Goal: Obtain resource: Download file/media

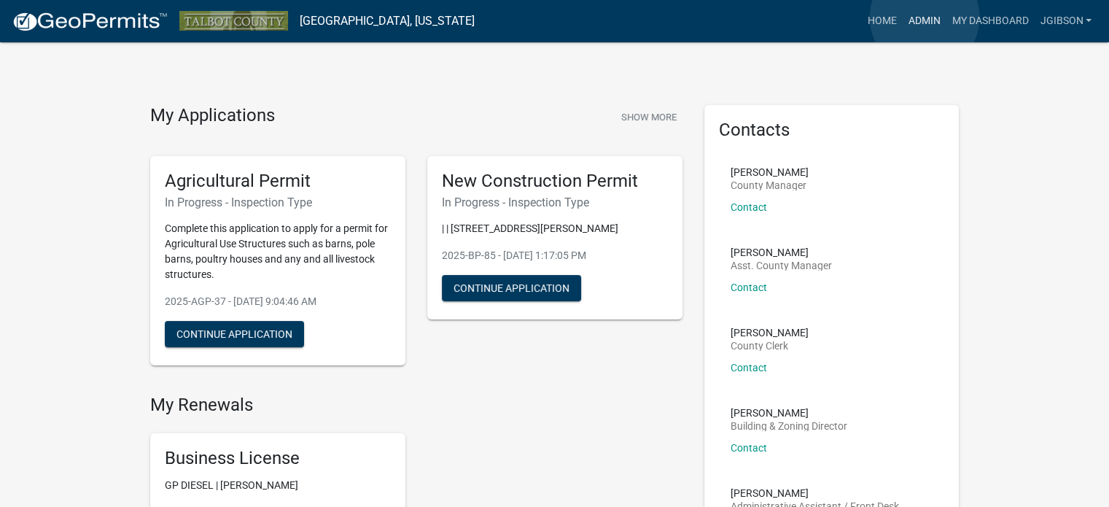
click at [925, 18] on link "Admin" at bounding box center [924, 21] width 44 height 28
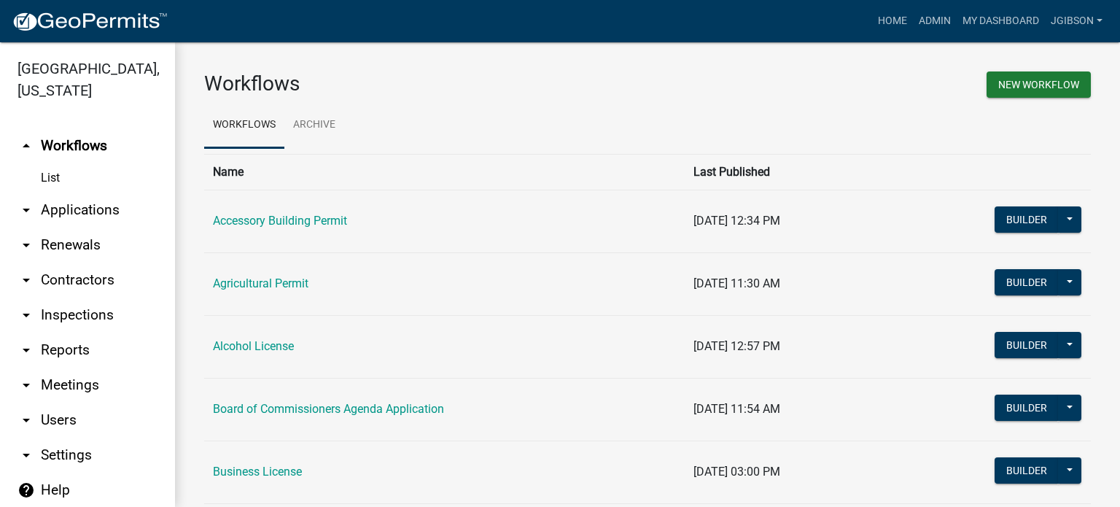
click at [23, 204] on icon "arrow_drop_down" at bounding box center [27, 210] width 18 height 18
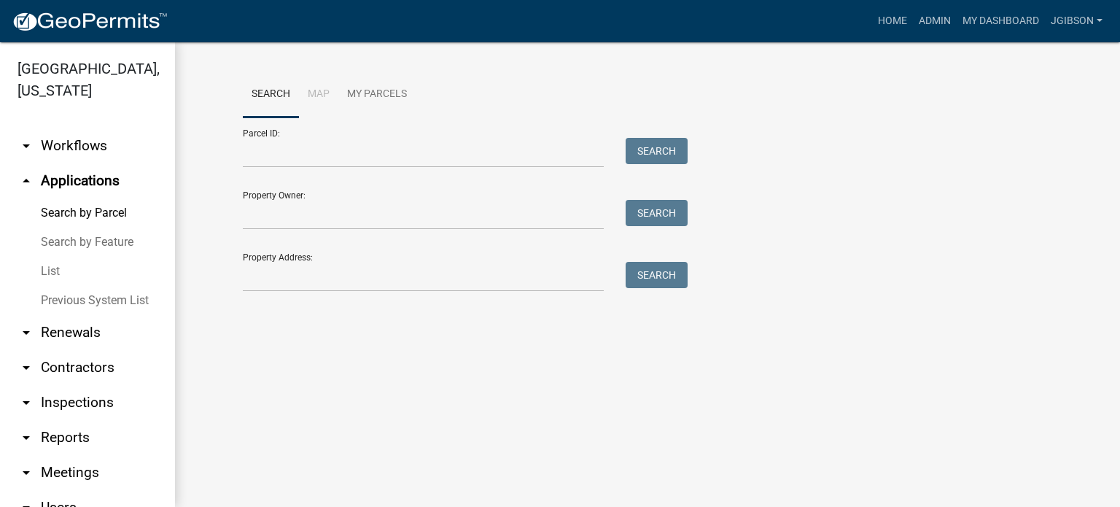
click at [53, 272] on link "List" at bounding box center [87, 271] width 175 height 29
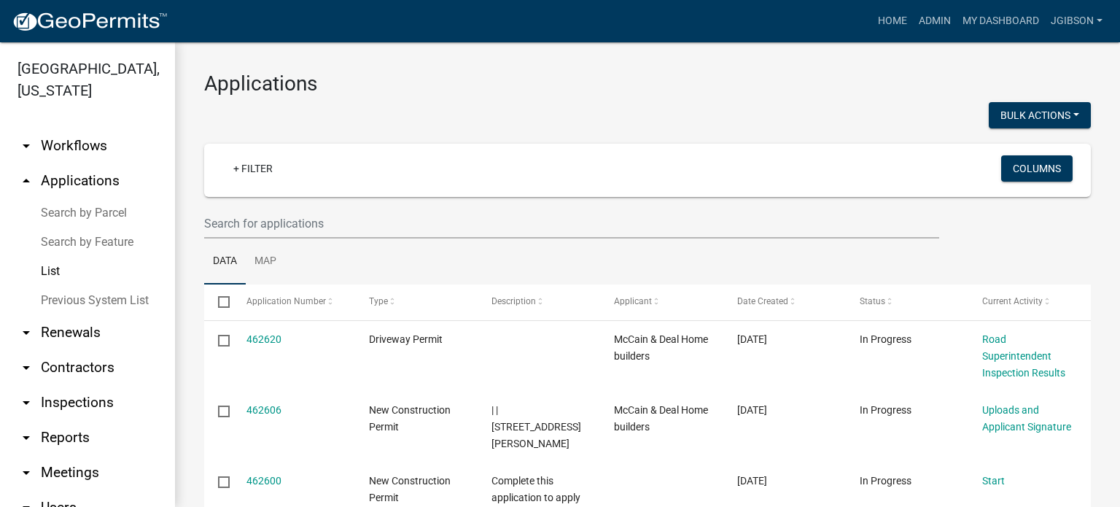
click at [37, 437] on link "arrow_drop_down Reports" at bounding box center [87, 437] width 175 height 35
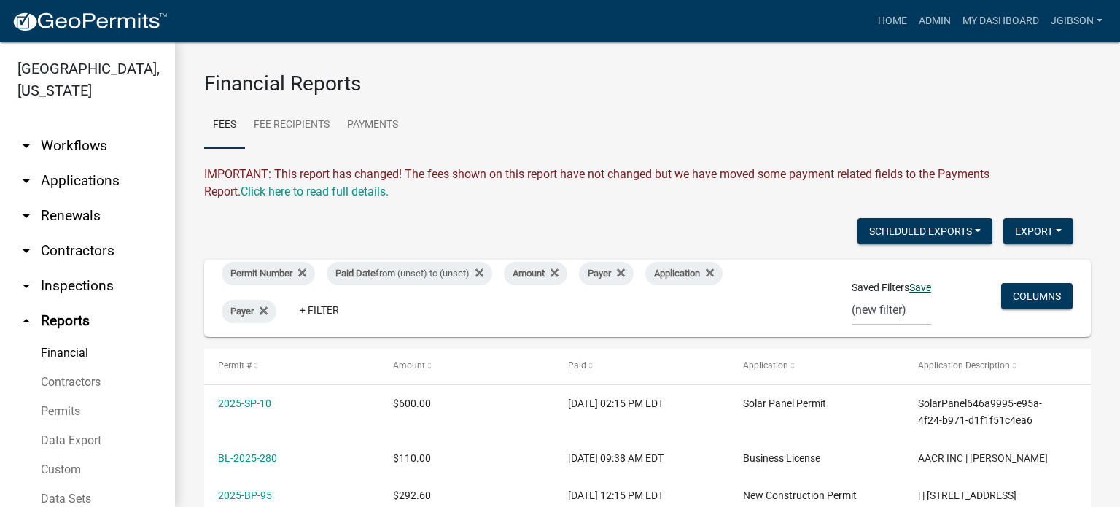
click at [916, 282] on link "Save" at bounding box center [920, 287] width 22 height 12
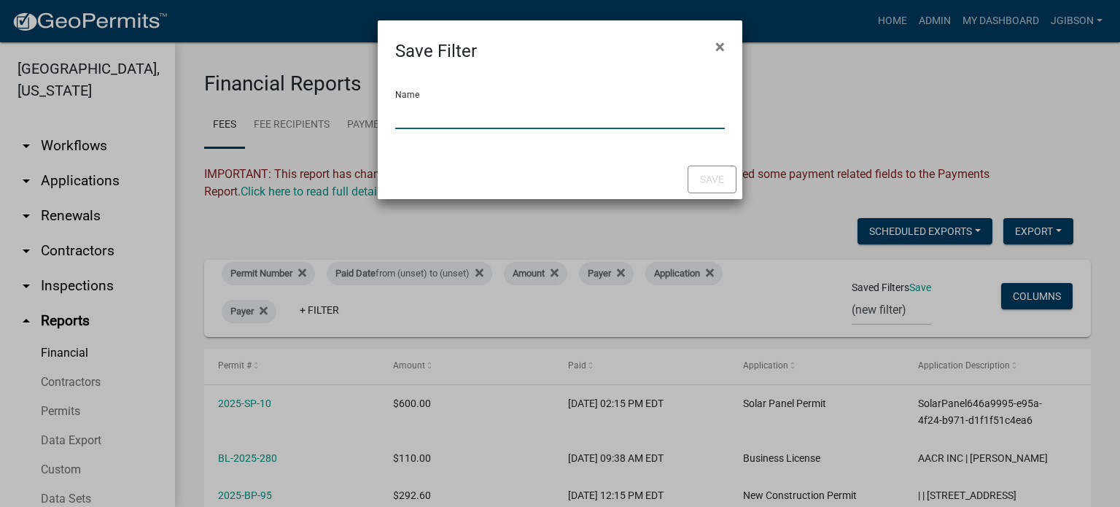
click at [407, 117] on input "Name" at bounding box center [560, 114] width 330 height 30
type input "PERMITS BY PAID DATE"
click at [709, 175] on button "Save" at bounding box center [712, 180] width 49 height 28
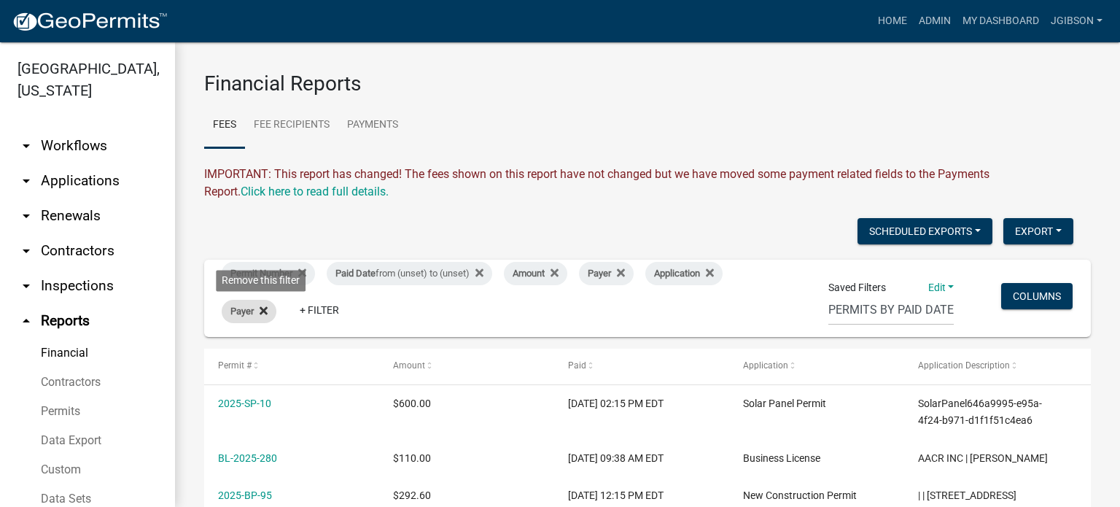
click at [263, 309] on icon at bounding box center [264, 311] width 8 height 8
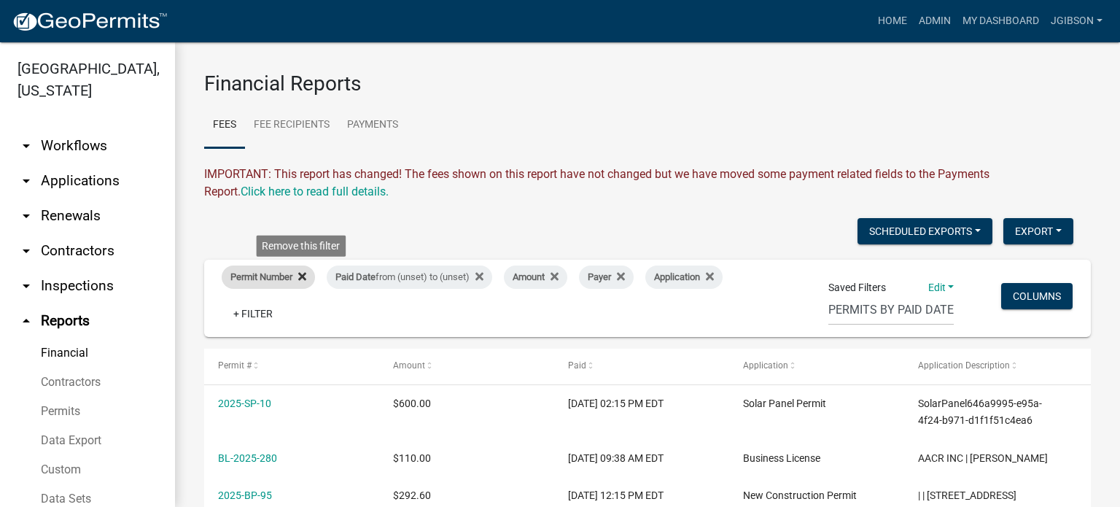
click at [303, 275] on icon at bounding box center [302, 277] width 8 height 8
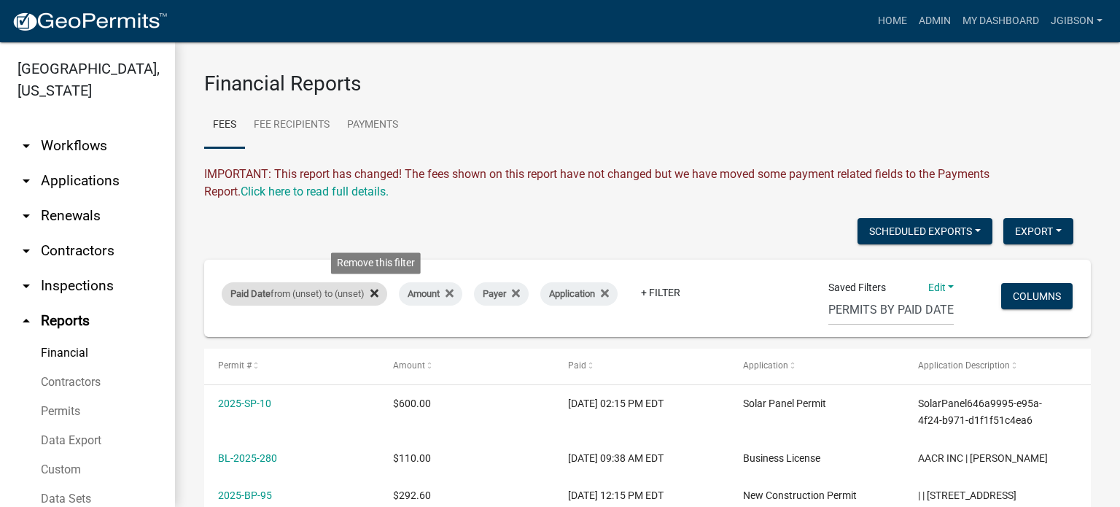
click at [378, 288] on icon at bounding box center [374, 293] width 8 height 12
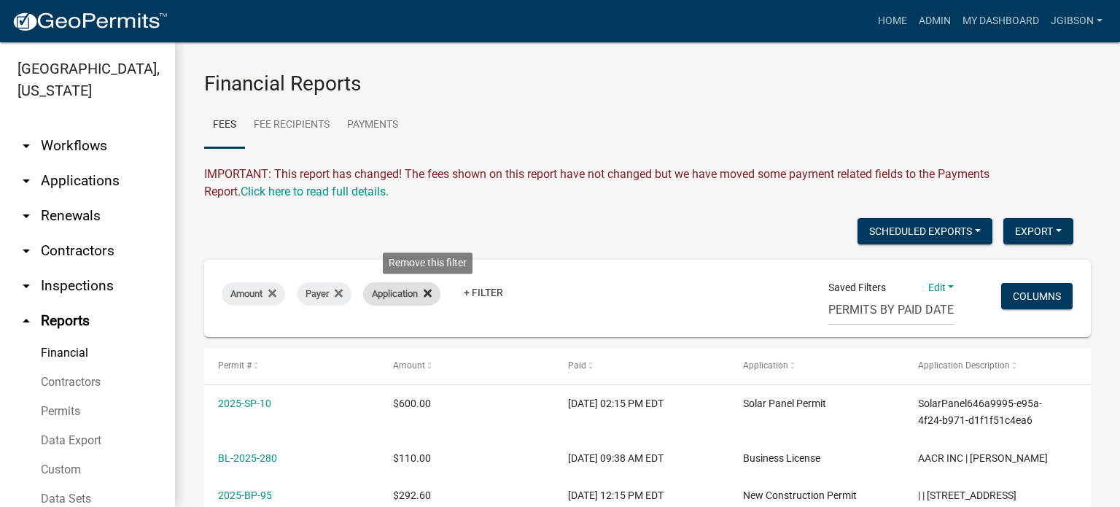
click at [431, 289] on icon at bounding box center [428, 293] width 8 height 12
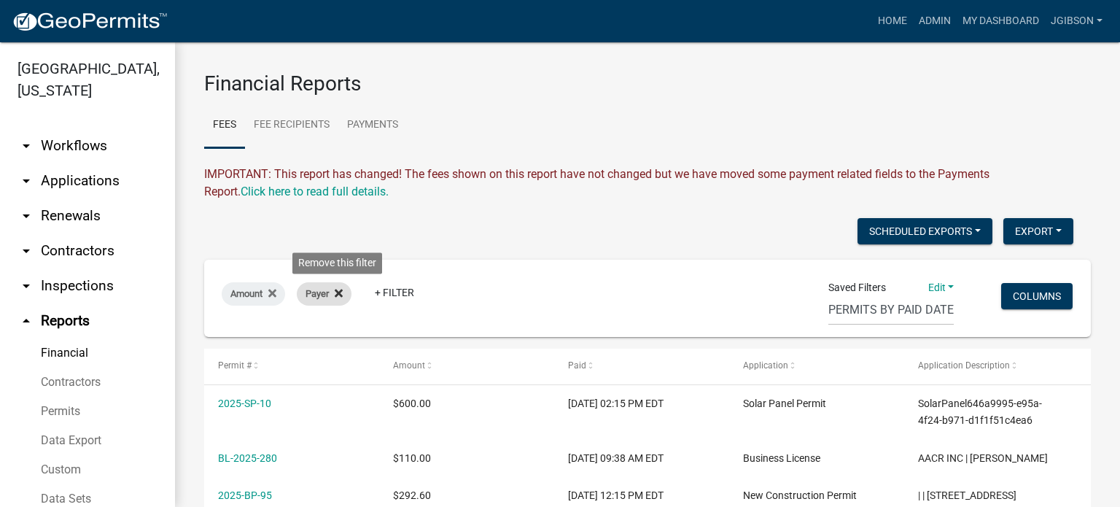
click at [338, 288] on icon at bounding box center [339, 293] width 8 height 12
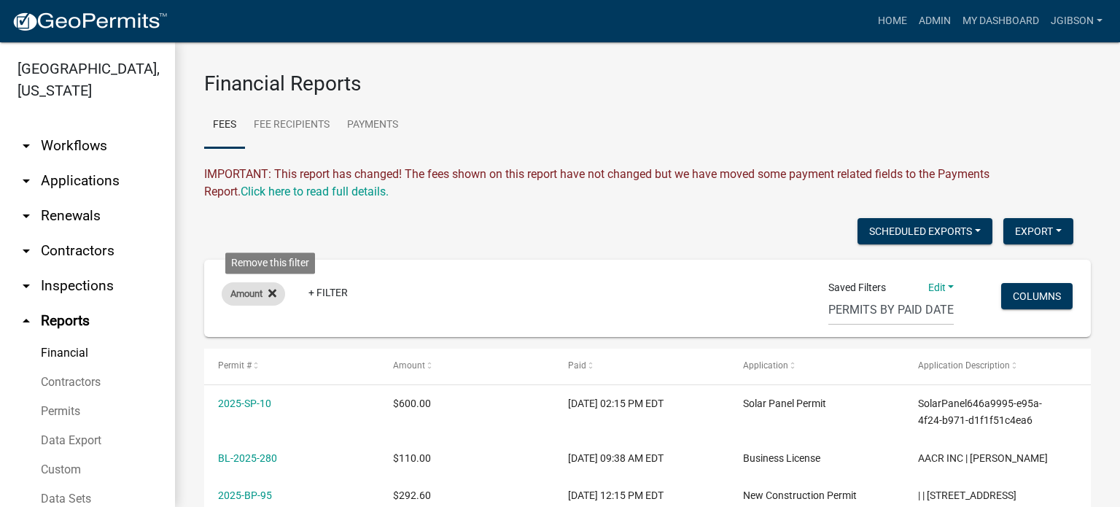
click at [276, 296] on icon at bounding box center [272, 293] width 8 height 8
click at [942, 288] on link "Edit" at bounding box center [941, 287] width 26 height 12
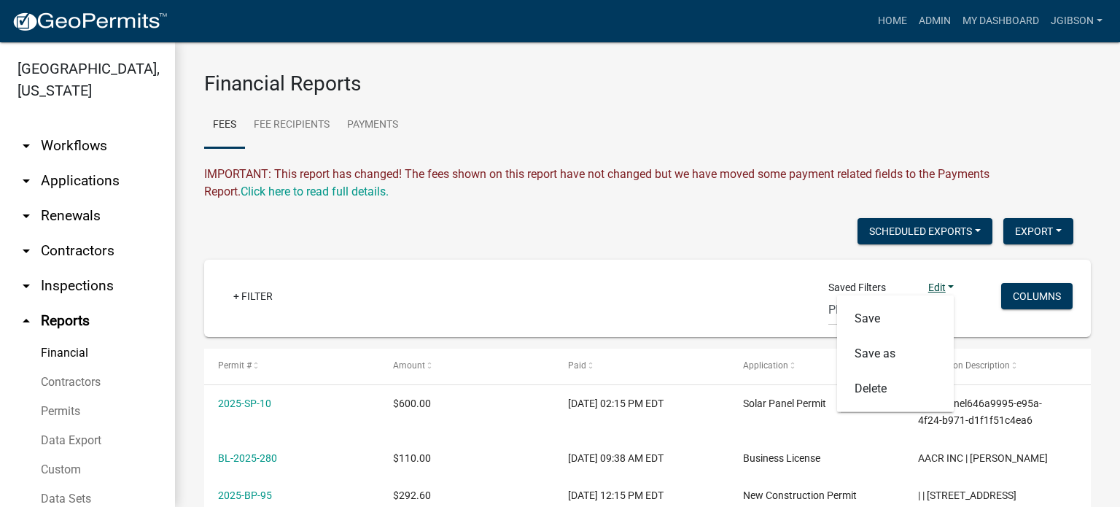
click at [933, 292] on link "Edit" at bounding box center [941, 287] width 26 height 12
click at [876, 309] on select "PERMITS BY PAID DATE (new filter)" at bounding box center [890, 310] width 125 height 30
click at [877, 309] on select "PERMITS BY PAID DATE (new filter)" at bounding box center [890, 310] width 125 height 30
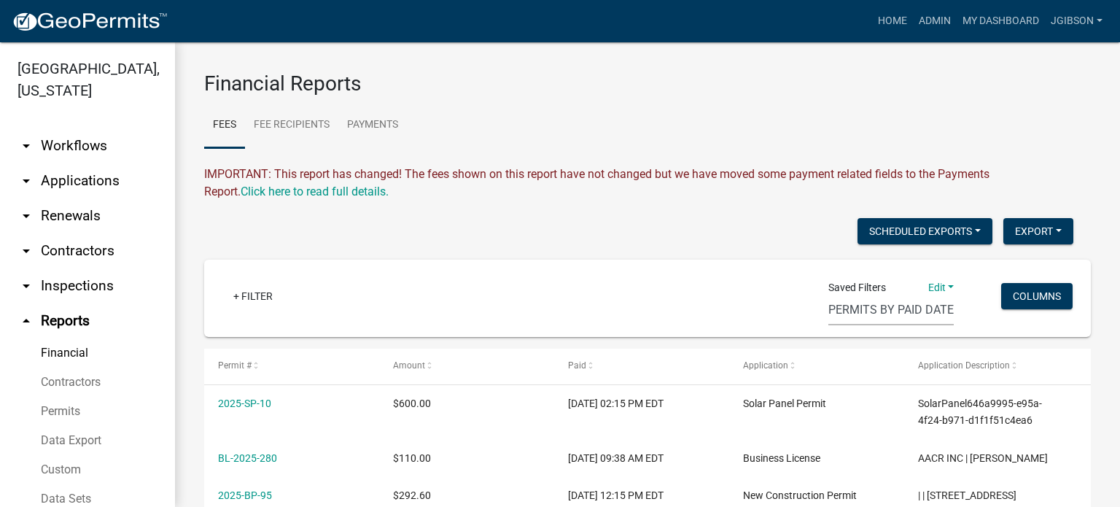
click at [877, 309] on select "PERMITS BY PAID DATE (new filter)" at bounding box center [890, 310] width 125 height 30
click at [878, 308] on select "PERMITS BY PAID DATE (new filter)" at bounding box center [890, 310] width 125 height 30
click at [828, 295] on select "PERMITS BY PAID DATE (new filter)" at bounding box center [890, 310] width 125 height 30
click at [238, 297] on link "+ Filter" at bounding box center [253, 296] width 63 height 26
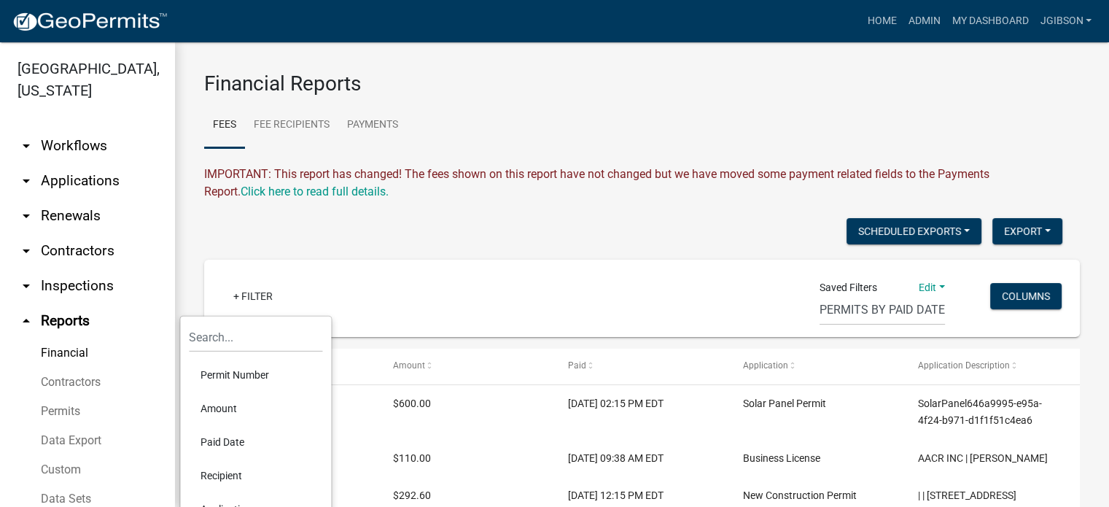
click at [474, 288] on div "+ Filter" at bounding box center [498, 298] width 575 height 30
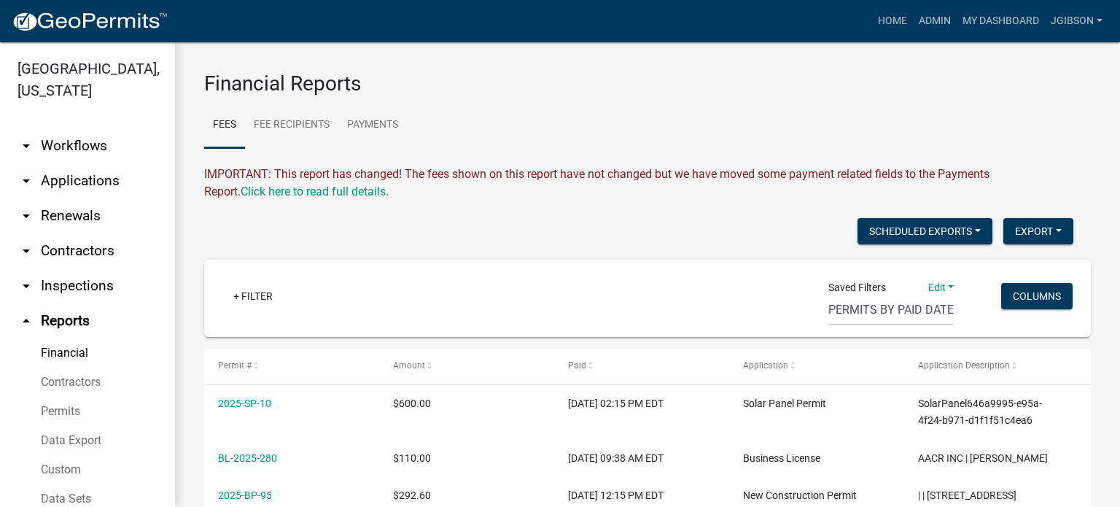
click at [945, 289] on div "+ Filter Saved Filters Edit Save Save as Delete PERMITS BY PAID DATE (new filte…" at bounding box center [648, 298] width 874 height 77
click at [943, 285] on link "Edit" at bounding box center [941, 287] width 26 height 12
click at [868, 389] on button "Delete" at bounding box center [895, 388] width 117 height 35
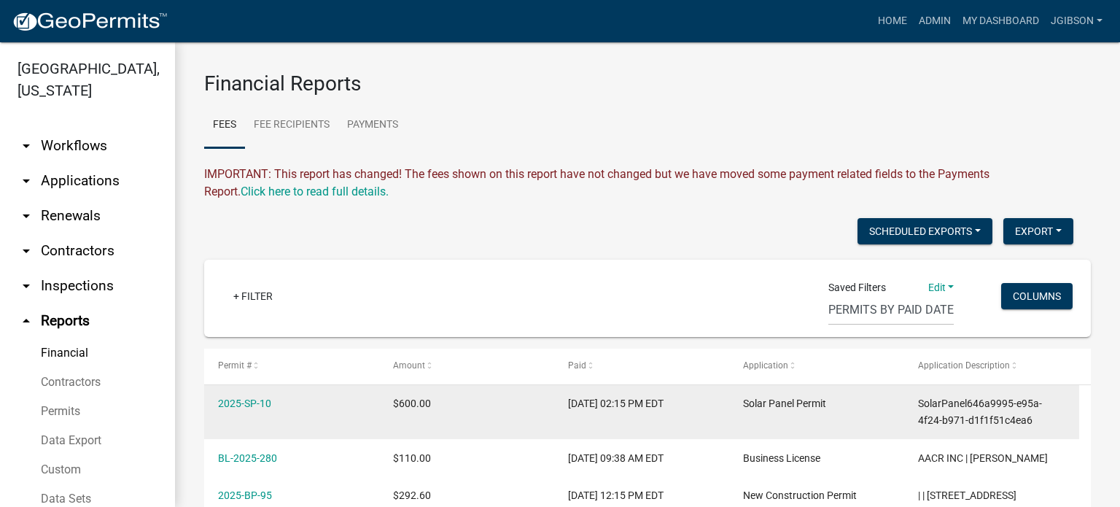
select select "0: null"
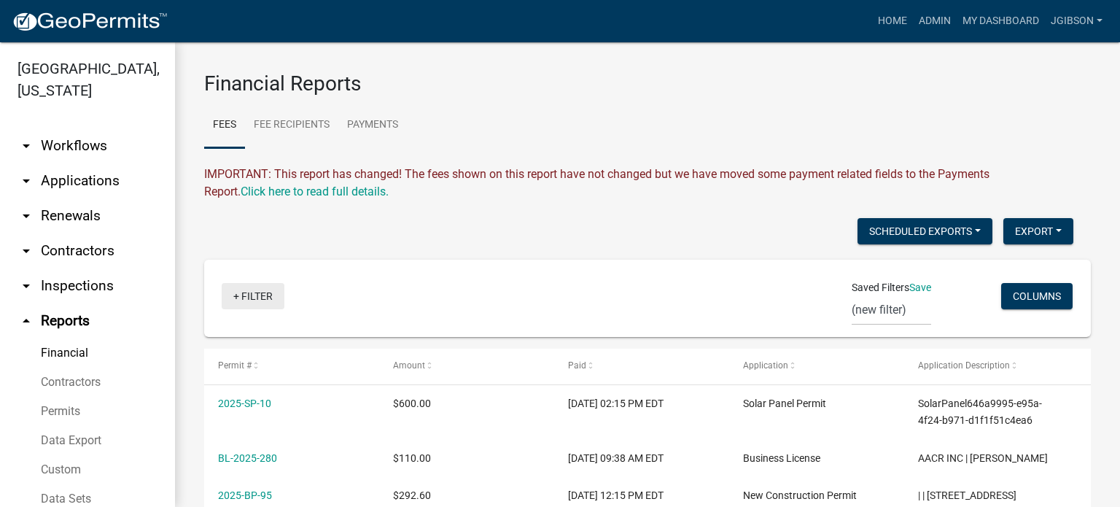
click at [234, 297] on link "+ Filter" at bounding box center [253, 296] width 63 height 26
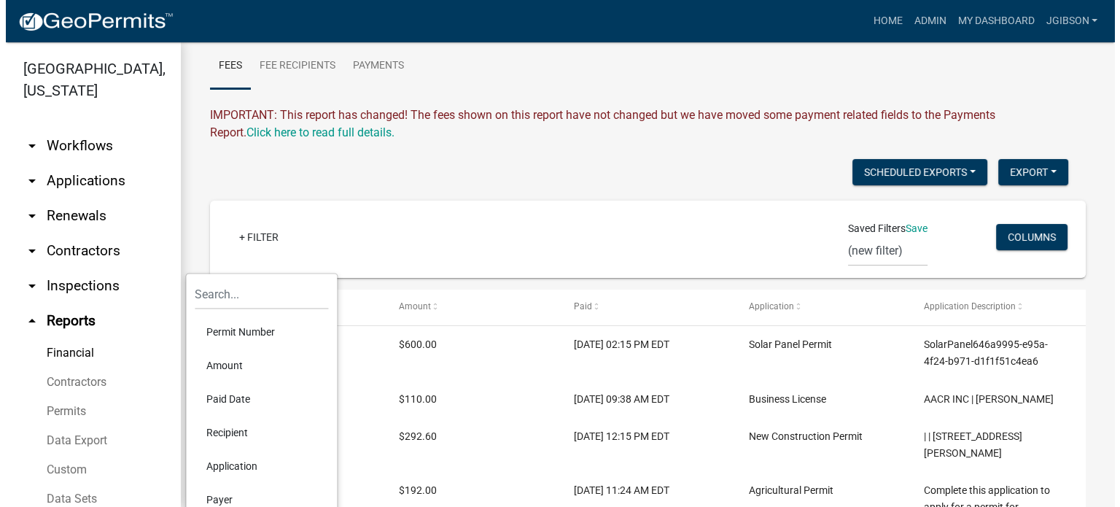
scroll to position [219, 0]
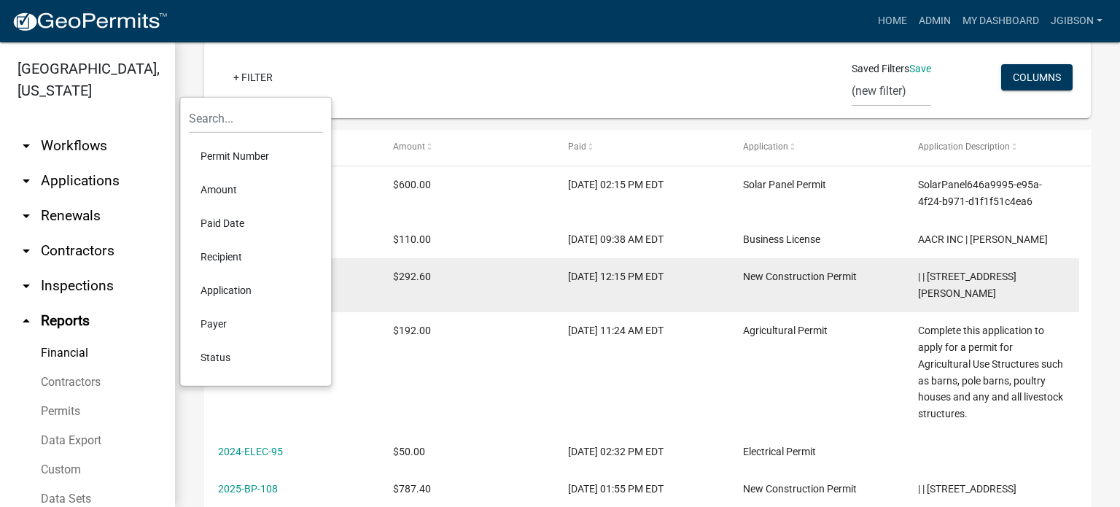
click at [239, 288] on li "Application" at bounding box center [255, 290] width 133 height 34
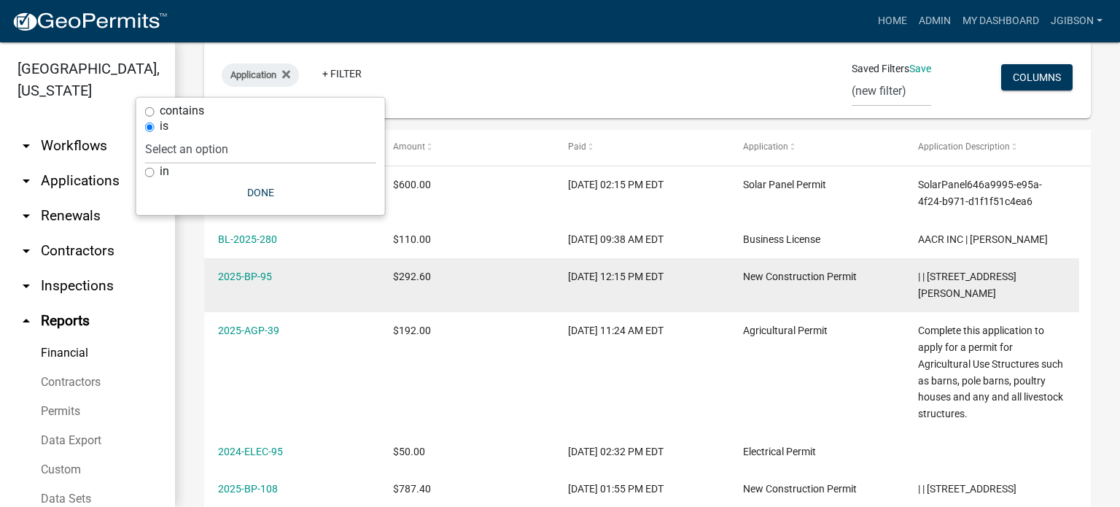
scroll to position [214, 0]
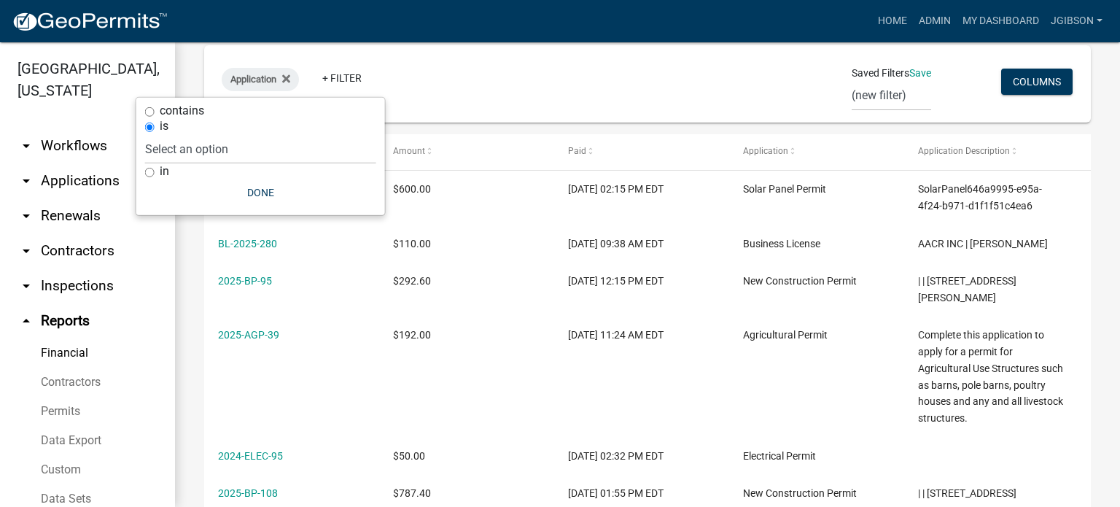
click at [148, 171] on input "in" at bounding box center [149, 172] width 9 height 9
radio input "true"
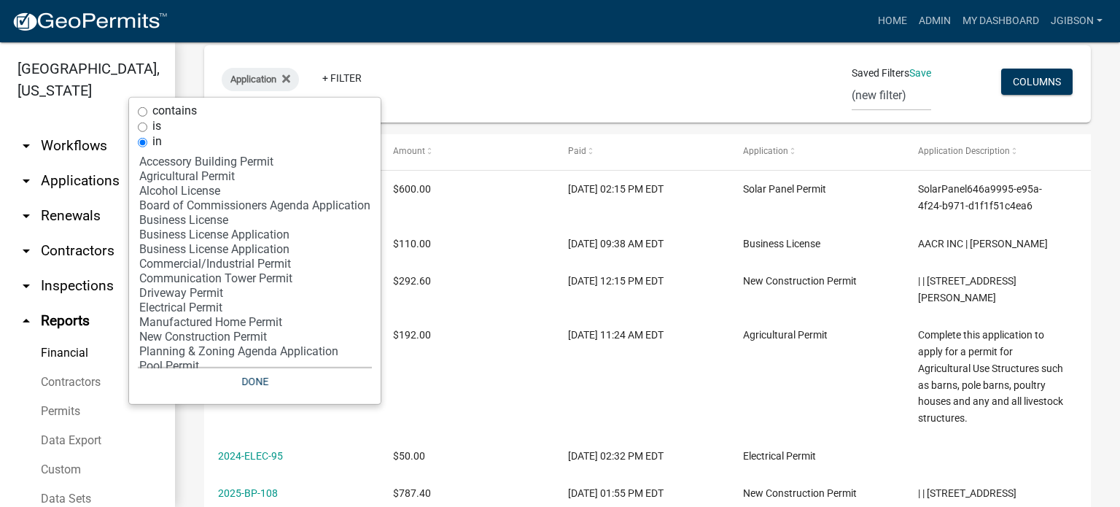
select select "5: 'a34148b1-d8b2-4557-84aa-00194bc85a9c'"
click at [215, 222] on option "Business License" at bounding box center [255, 220] width 234 height 15
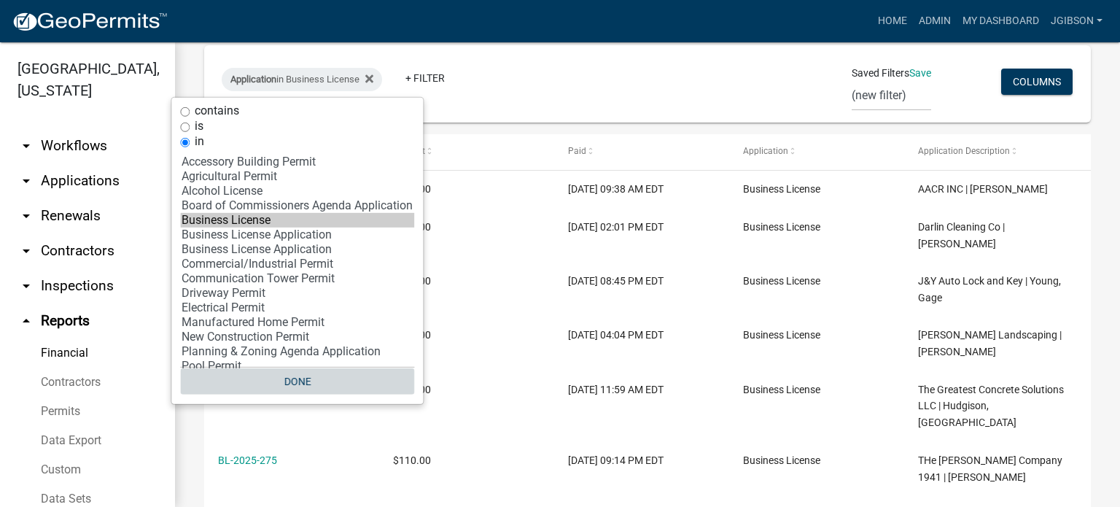
click at [306, 380] on button "Done" at bounding box center [297, 381] width 234 height 26
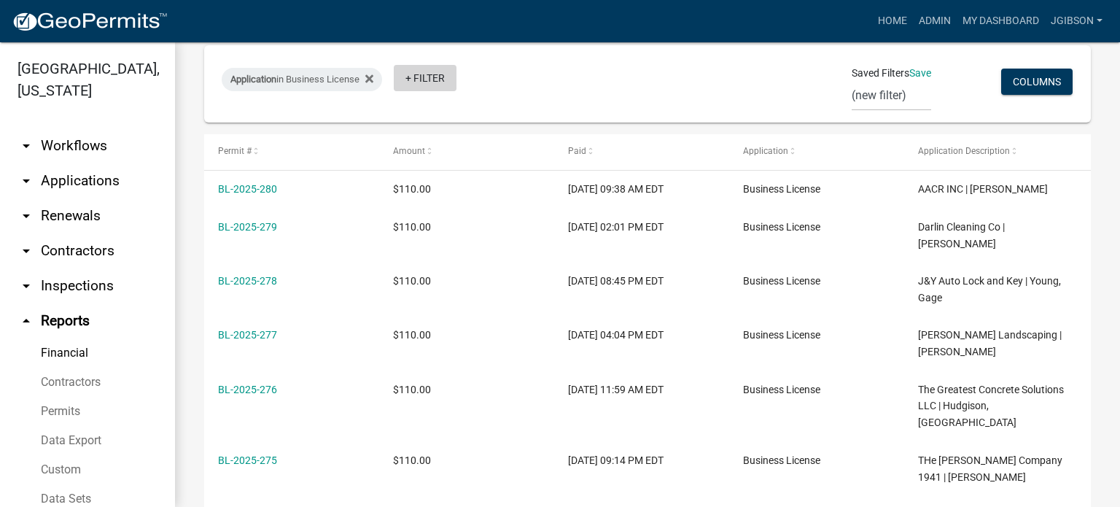
click at [426, 77] on link "+ Filter" at bounding box center [425, 78] width 63 height 26
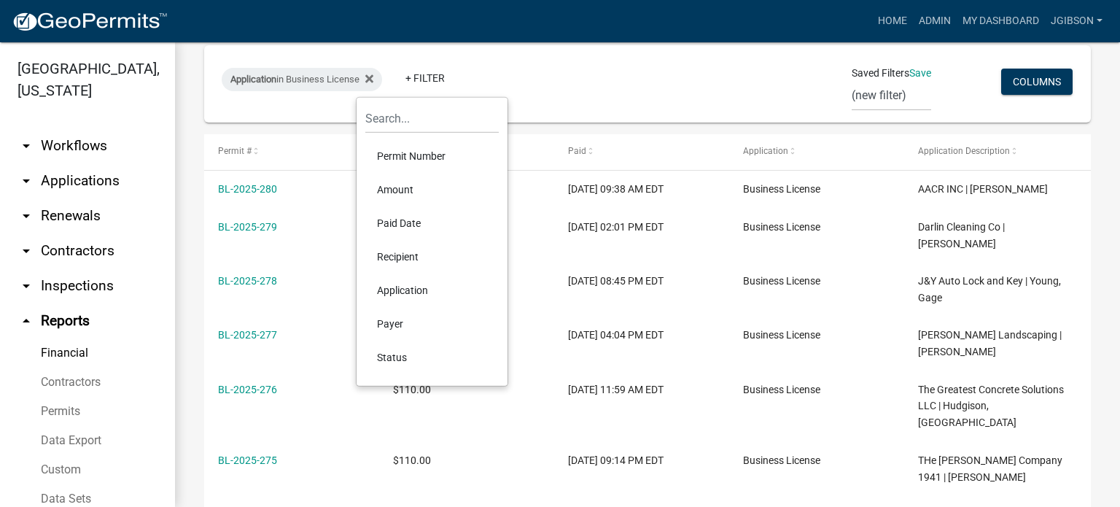
click at [419, 149] on li "Permit Number" at bounding box center [431, 156] width 133 height 34
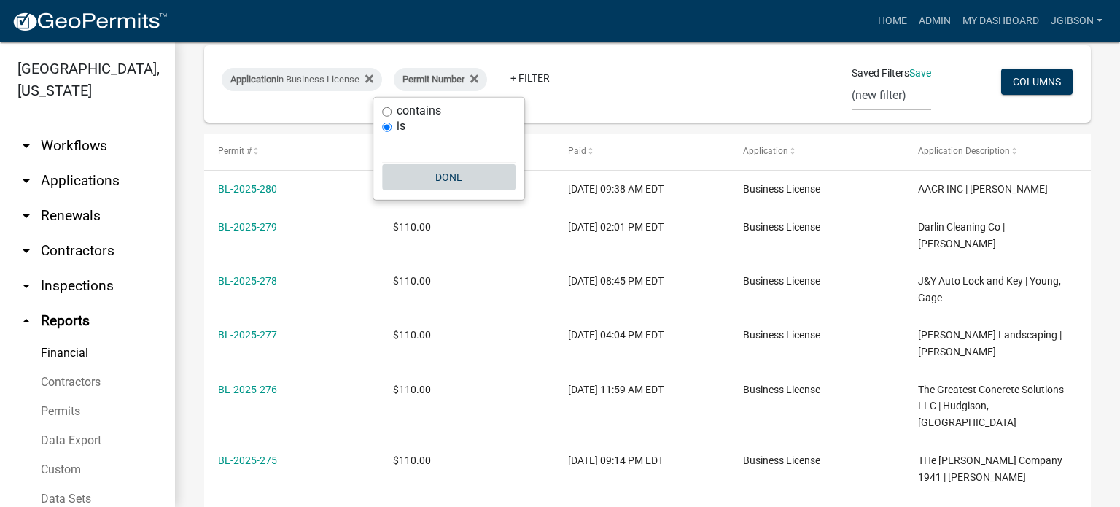
click at [455, 176] on button "Done" at bounding box center [448, 177] width 133 height 26
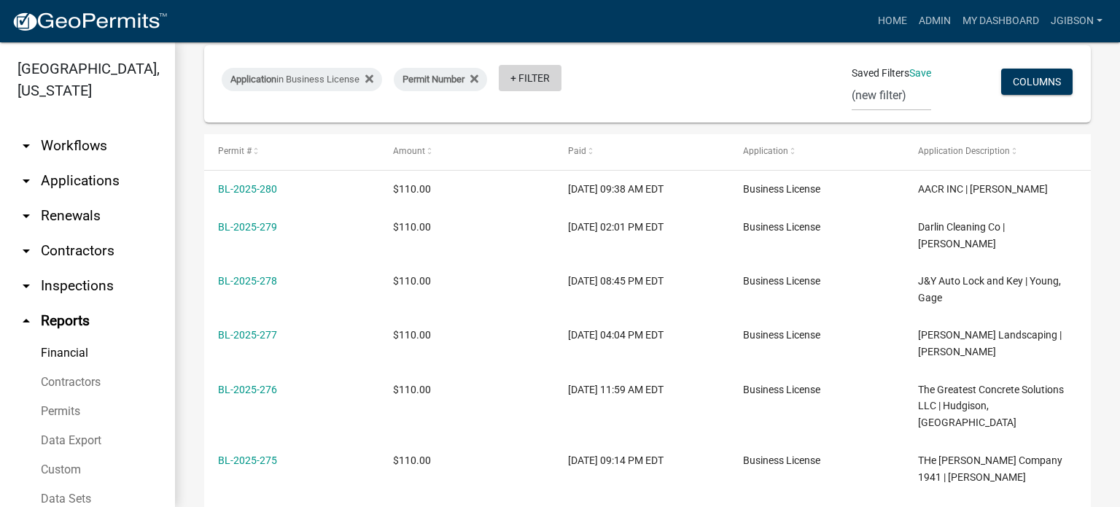
click at [528, 84] on link "+ Filter" at bounding box center [530, 78] width 63 height 26
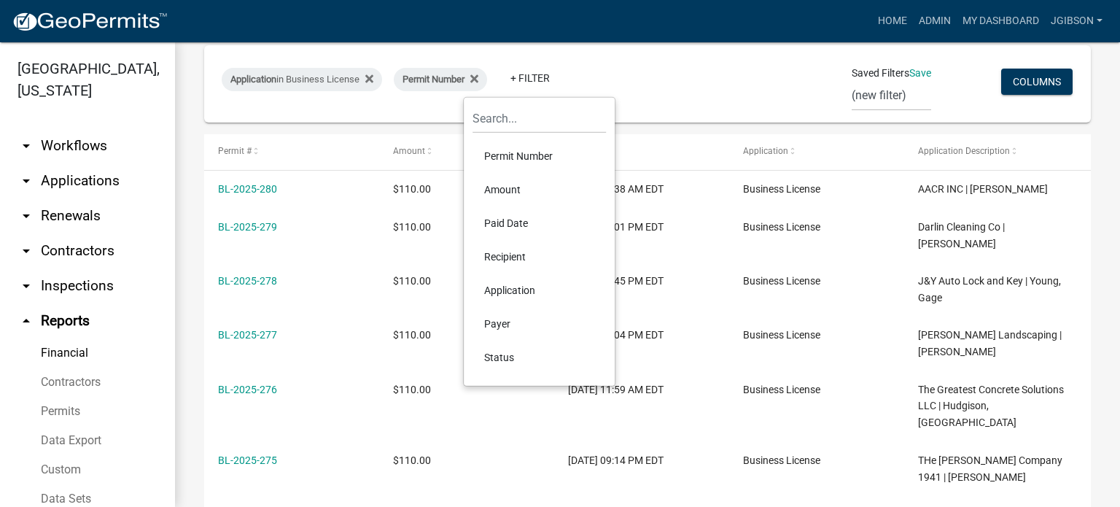
click at [526, 217] on li "Paid Date" at bounding box center [539, 223] width 133 height 34
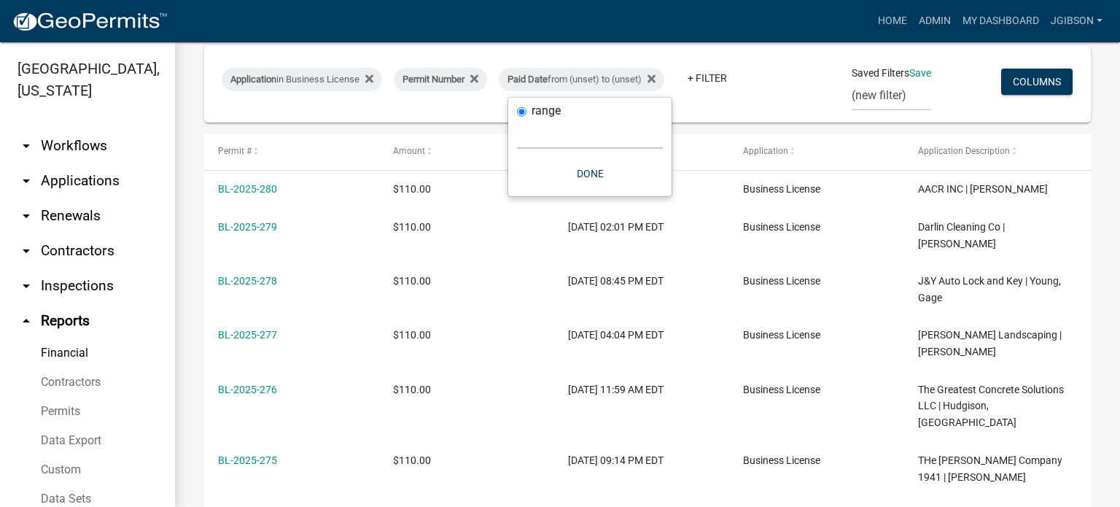
click at [551, 136] on select "[DATE] [DATE] Current Week Previous Week Current Month Last Month Current Calen…" at bounding box center [590, 134] width 146 height 30
select select "this_1_calendarquarter"
click at [521, 119] on select "[DATE] [DATE] Current Week Previous Week Current Month Last Month Current Calen…" at bounding box center [590, 134] width 146 height 30
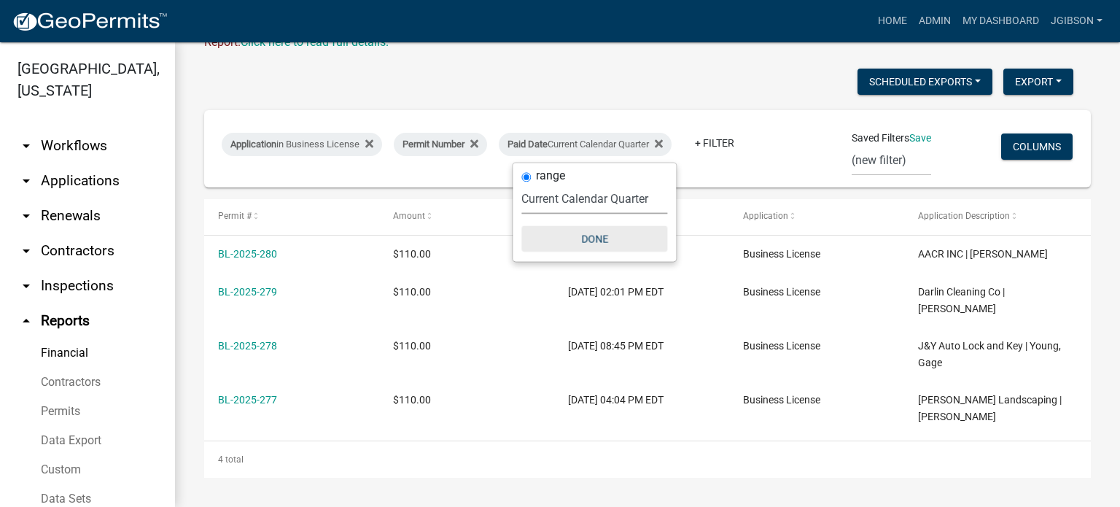
scroll to position [149, 0]
click at [598, 236] on button "Done" at bounding box center [594, 238] width 146 height 26
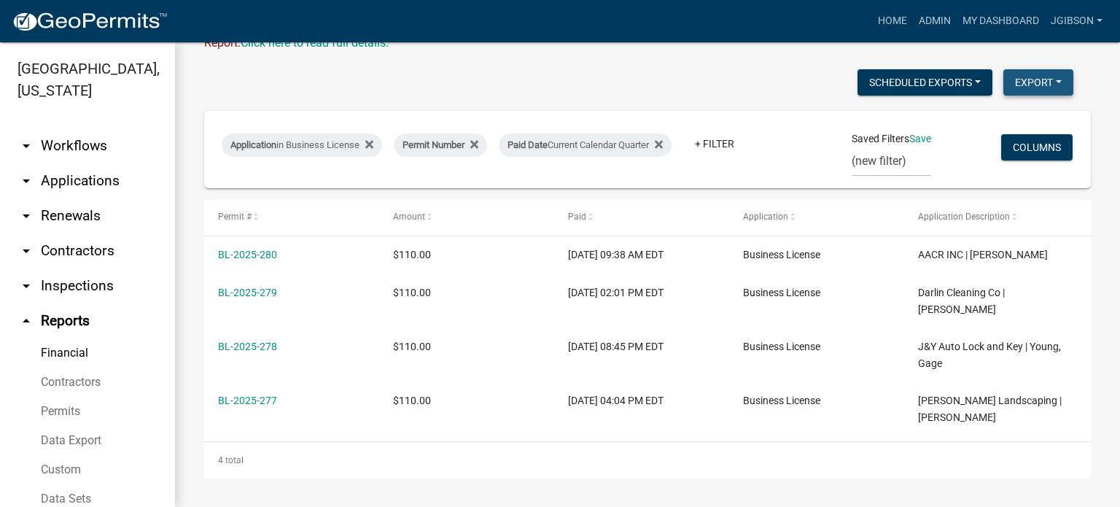
click at [1021, 78] on button "Export" at bounding box center [1038, 82] width 70 height 26
click at [987, 113] on button "Excel Format (.xlsx)" at bounding box center [1006, 120] width 136 height 35
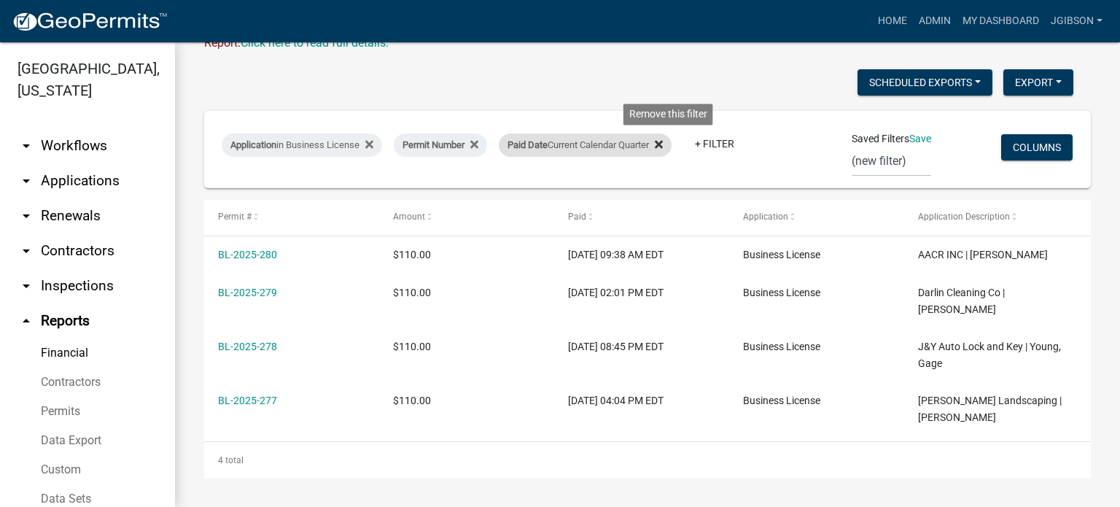
click at [663, 144] on icon at bounding box center [659, 145] width 8 height 12
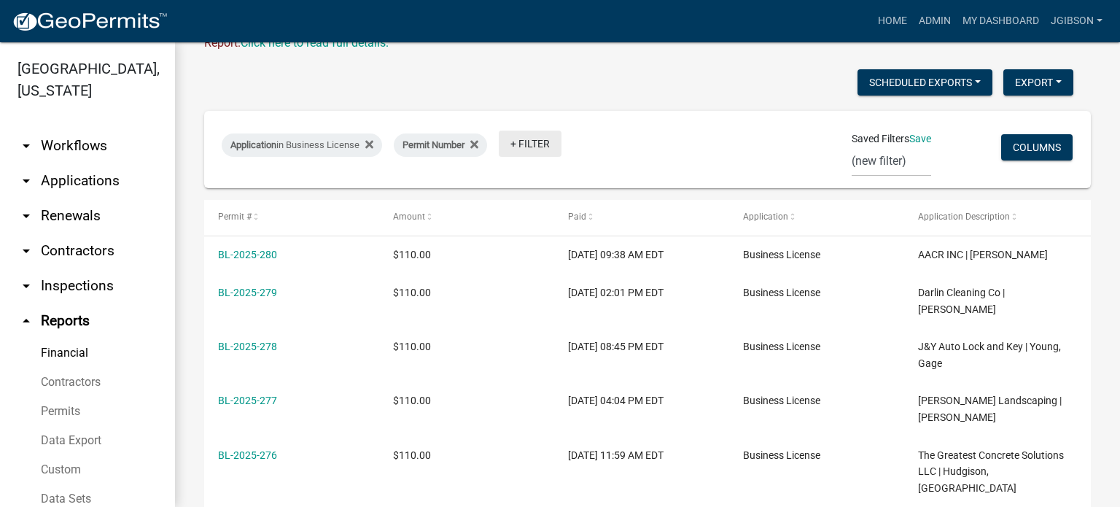
click at [526, 141] on link "+ Filter" at bounding box center [530, 144] width 63 height 26
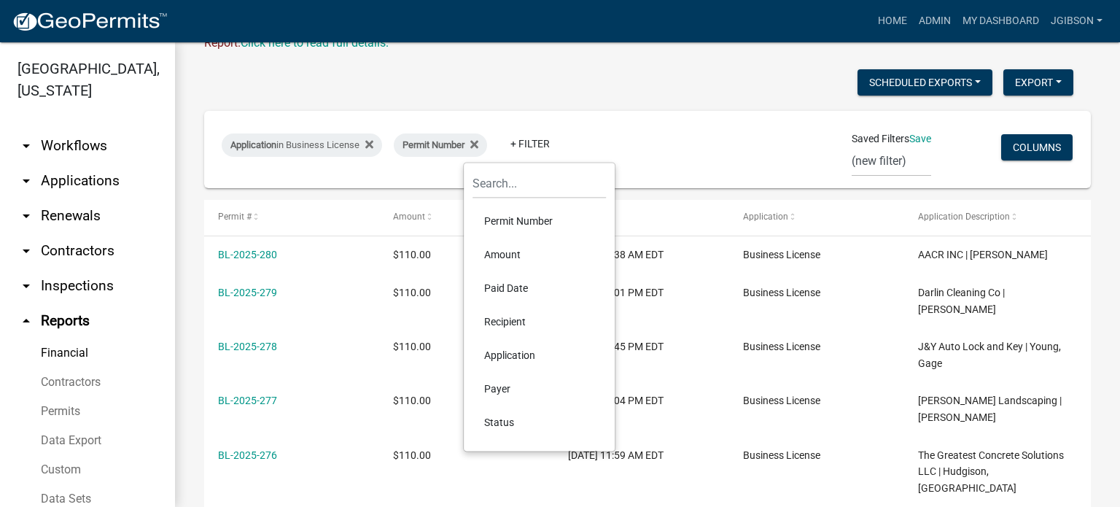
click at [522, 280] on li "Paid Date" at bounding box center [539, 288] width 133 height 34
select select
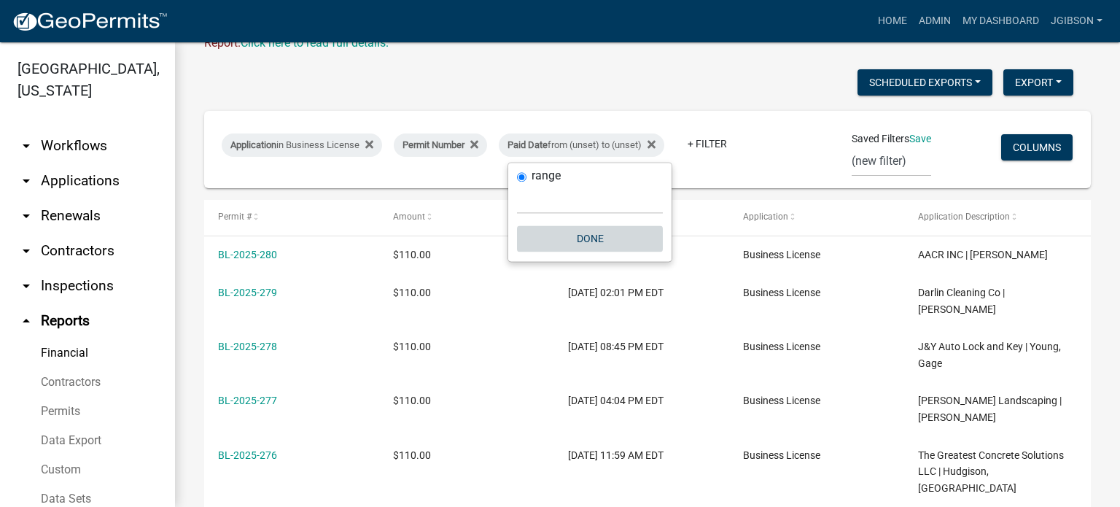
click at [578, 235] on button "Done" at bounding box center [590, 238] width 146 height 26
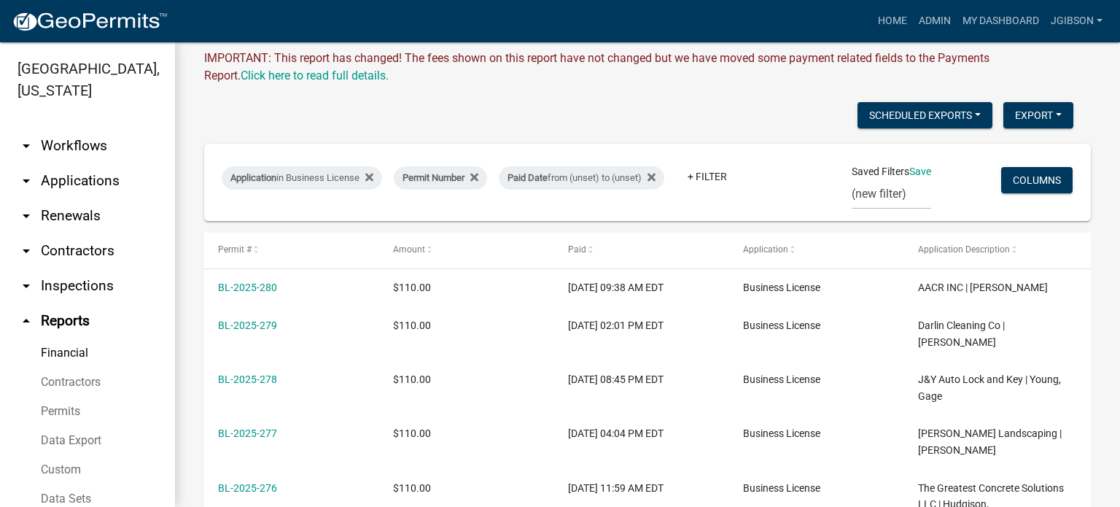
scroll to position [115, 0]
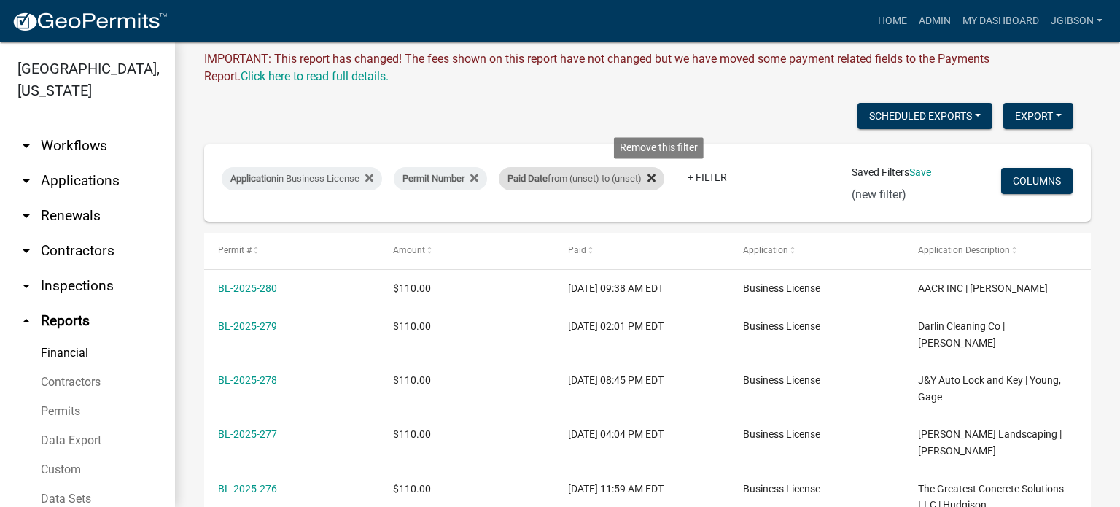
click at [656, 177] on icon at bounding box center [652, 178] width 8 height 8
click at [529, 168] on link "+ Filter" at bounding box center [530, 177] width 63 height 26
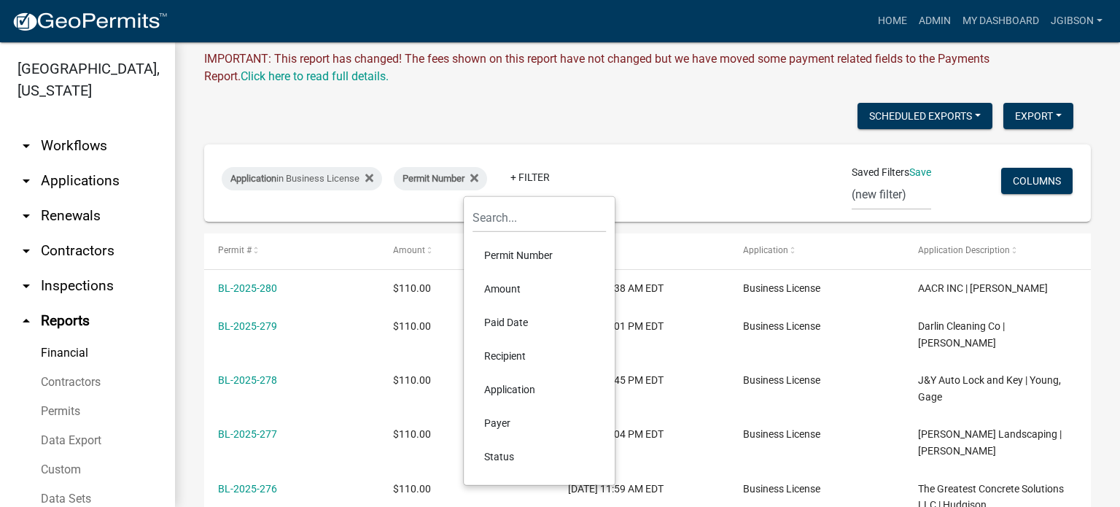
click at [522, 322] on li "Paid Date" at bounding box center [539, 323] width 133 height 34
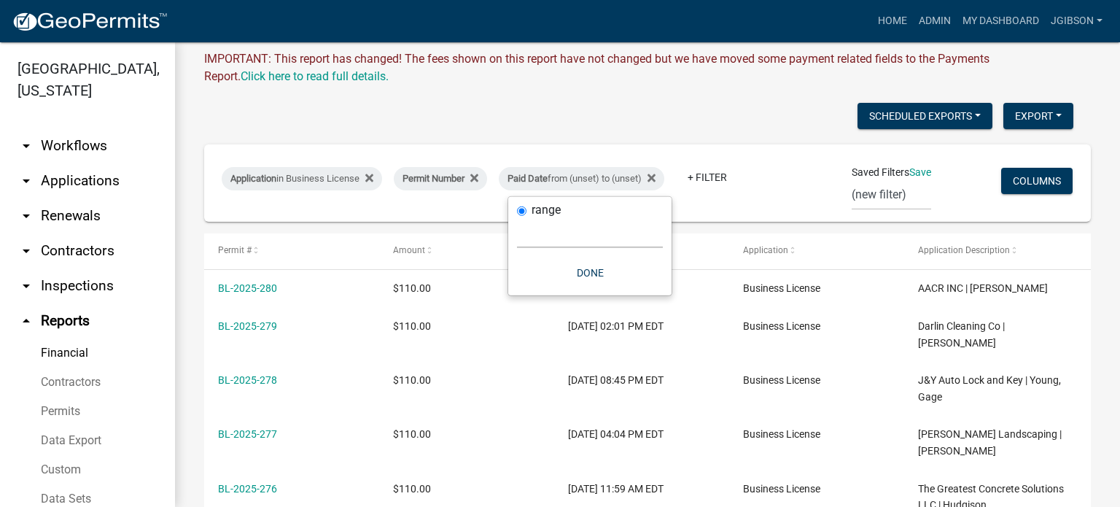
click at [549, 233] on select "[DATE] [DATE] Current Week Previous Week Current Month Last Month Current Calen…" at bounding box center [590, 233] width 146 height 30
select select "this_1_years"
click at [517, 218] on select "[DATE] [DATE] Current Week Previous Week Current Month Last Month Current Calen…" at bounding box center [590, 233] width 146 height 30
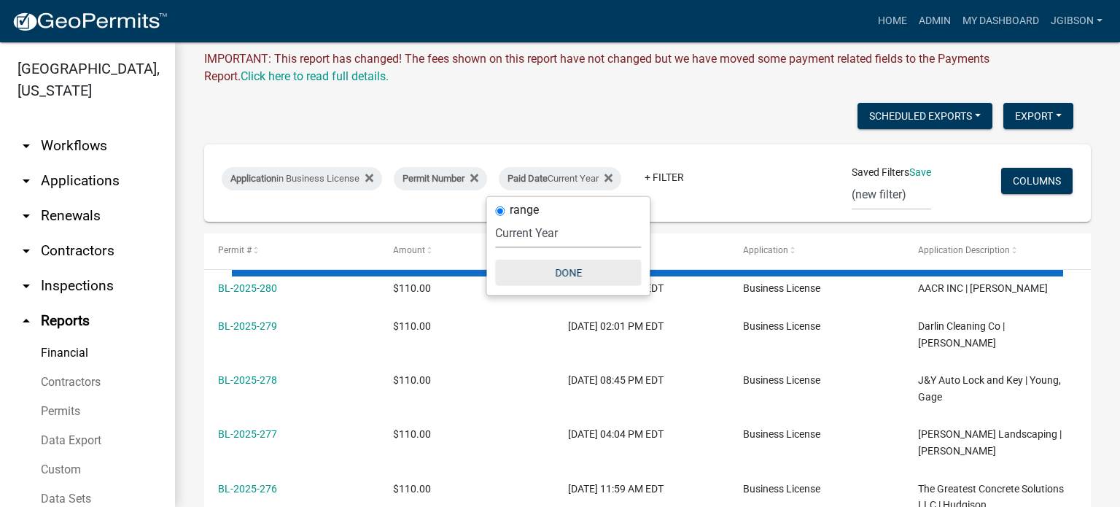
click at [579, 276] on button "Done" at bounding box center [568, 273] width 146 height 26
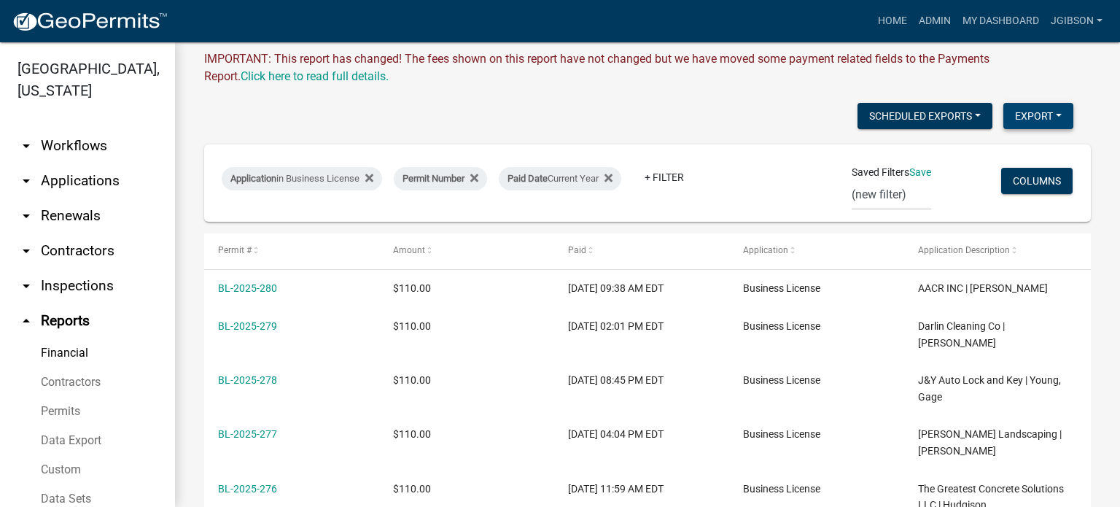
click at [1035, 116] on button "Export" at bounding box center [1038, 116] width 70 height 26
click at [1006, 158] on button "Excel Format (.xlsx)" at bounding box center [1006, 153] width 136 height 35
click at [670, 180] on link "+ Filter" at bounding box center [664, 177] width 63 height 26
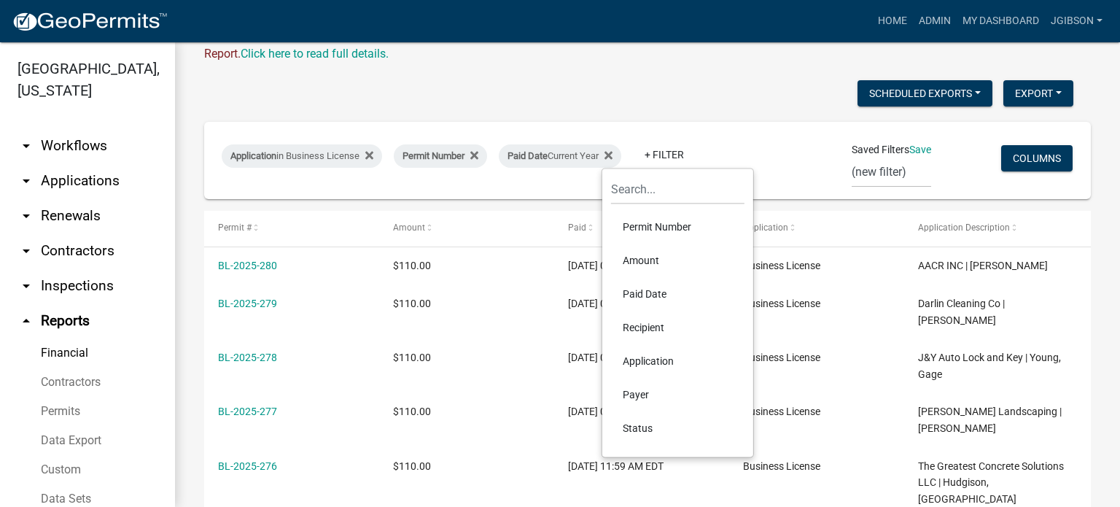
scroll to position [146, 0]
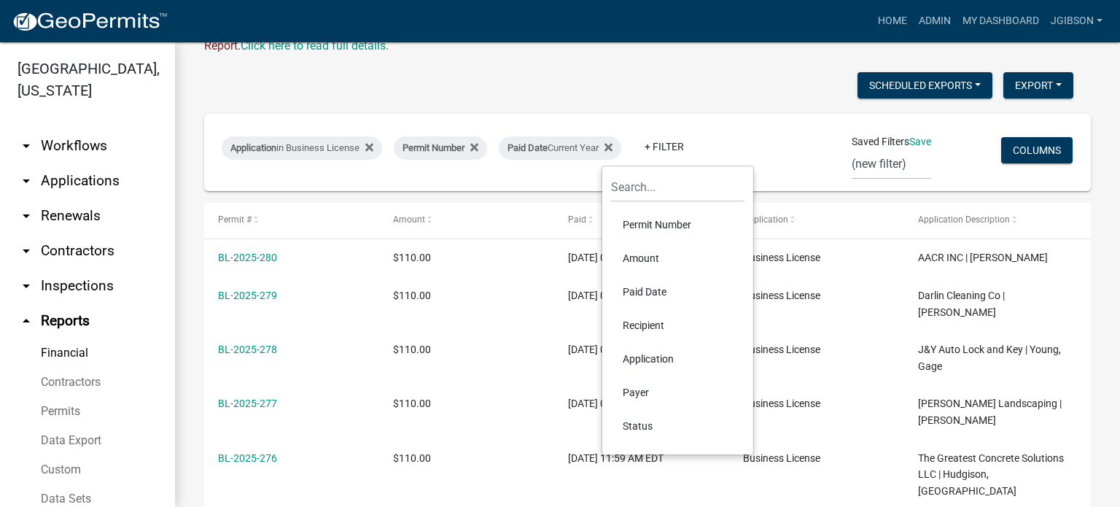
click at [656, 256] on li "Amount" at bounding box center [677, 258] width 133 height 34
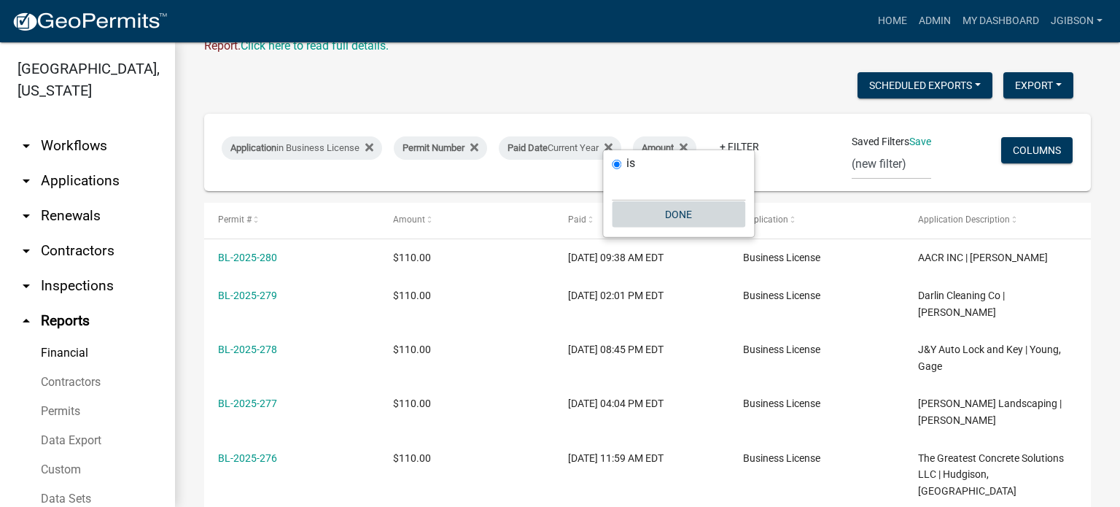
click at [681, 214] on button "Done" at bounding box center [678, 214] width 133 height 26
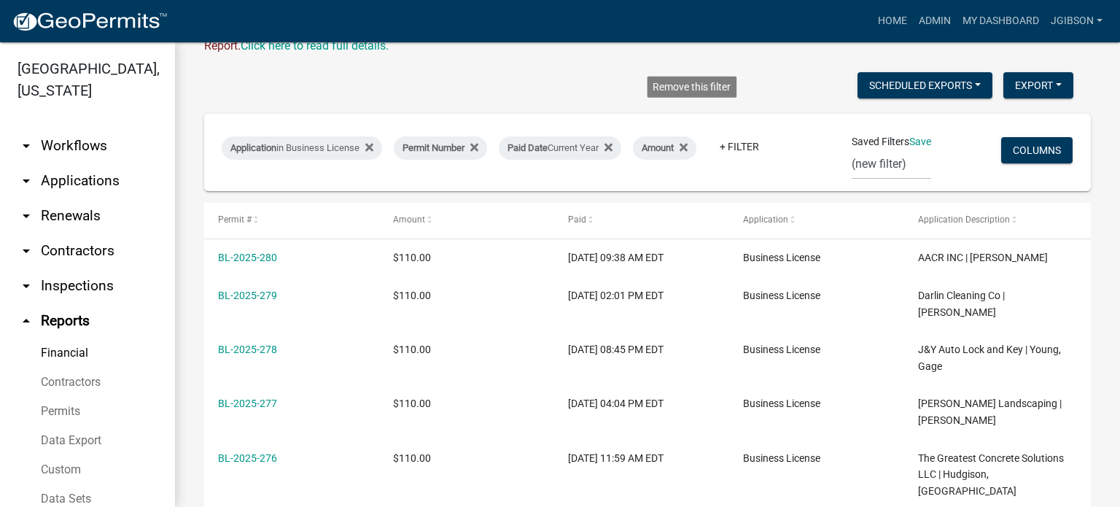
click at [688, 141] on icon at bounding box center [684, 147] width 8 height 12
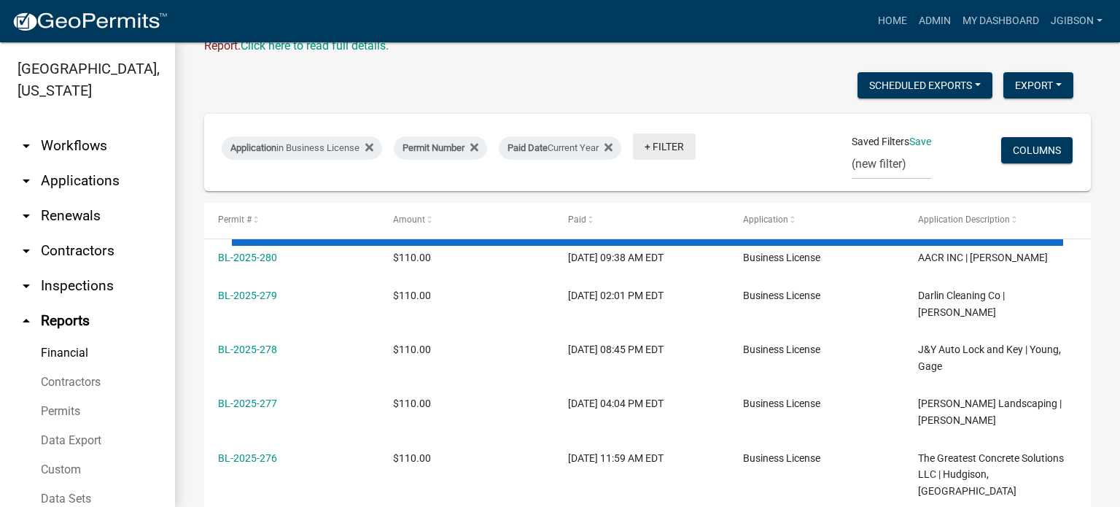
click at [660, 149] on link "+ Filter" at bounding box center [664, 146] width 63 height 26
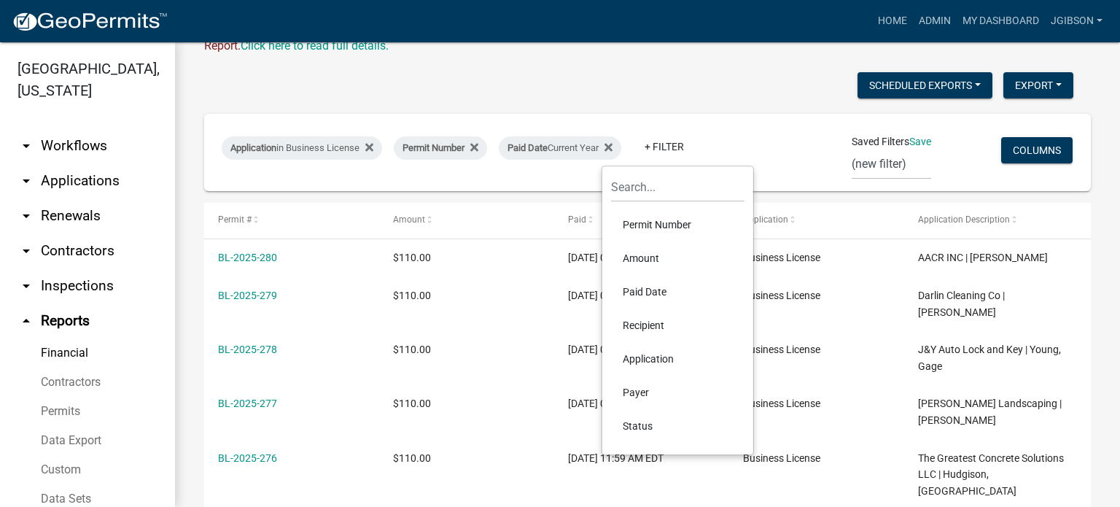
click at [661, 320] on li "Recipient" at bounding box center [677, 325] width 133 height 34
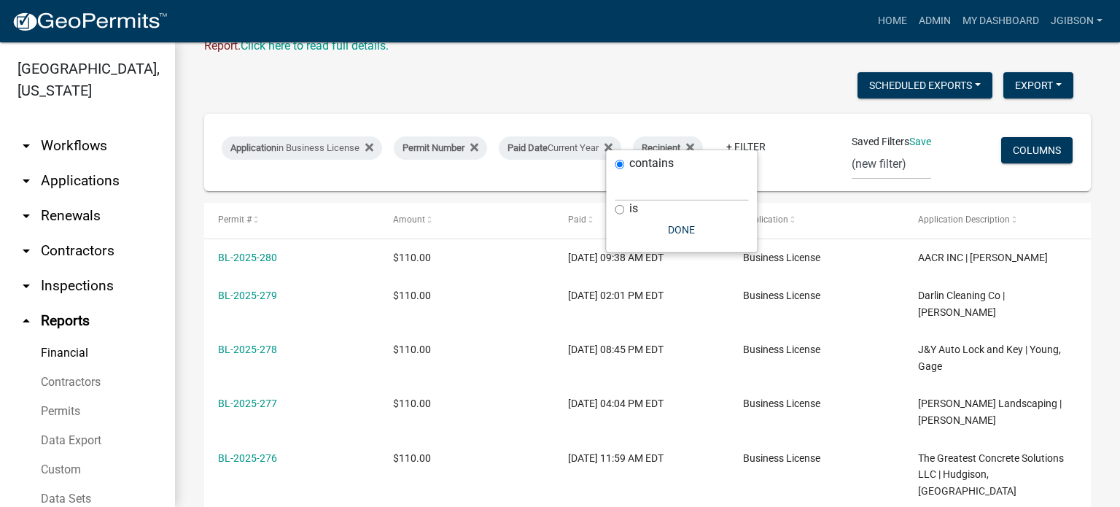
click at [622, 209] on input "is" at bounding box center [619, 209] width 9 height 9
radio input "true"
click at [703, 226] on button "Done" at bounding box center [681, 230] width 133 height 26
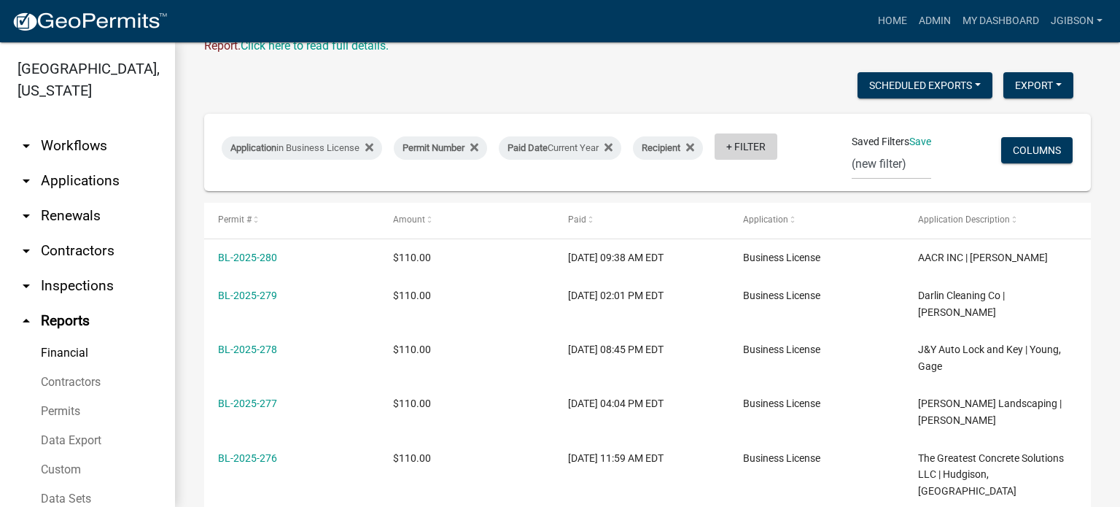
click at [715, 160] on link "+ Filter" at bounding box center [746, 146] width 63 height 26
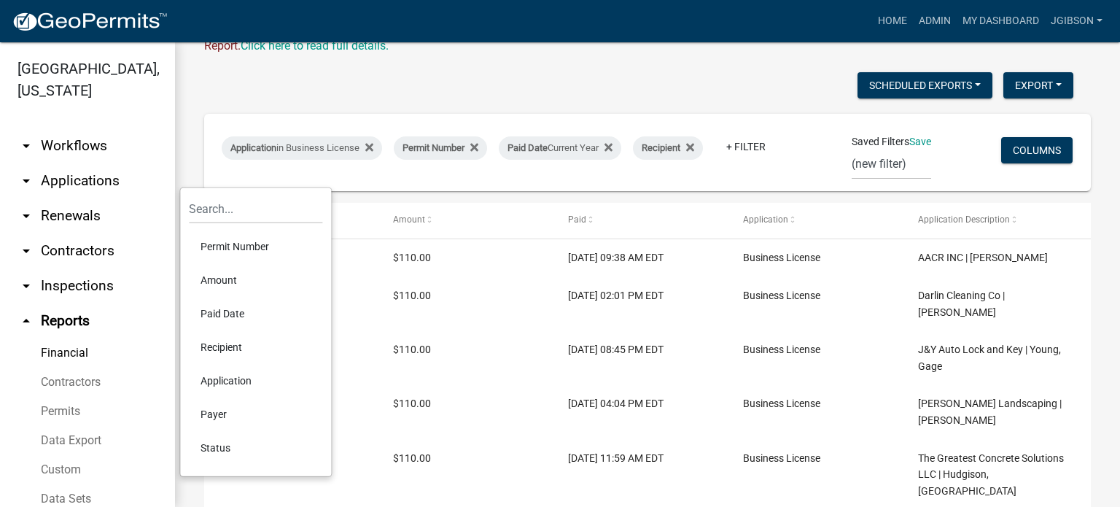
click at [221, 408] on li "Payer" at bounding box center [255, 414] width 133 height 34
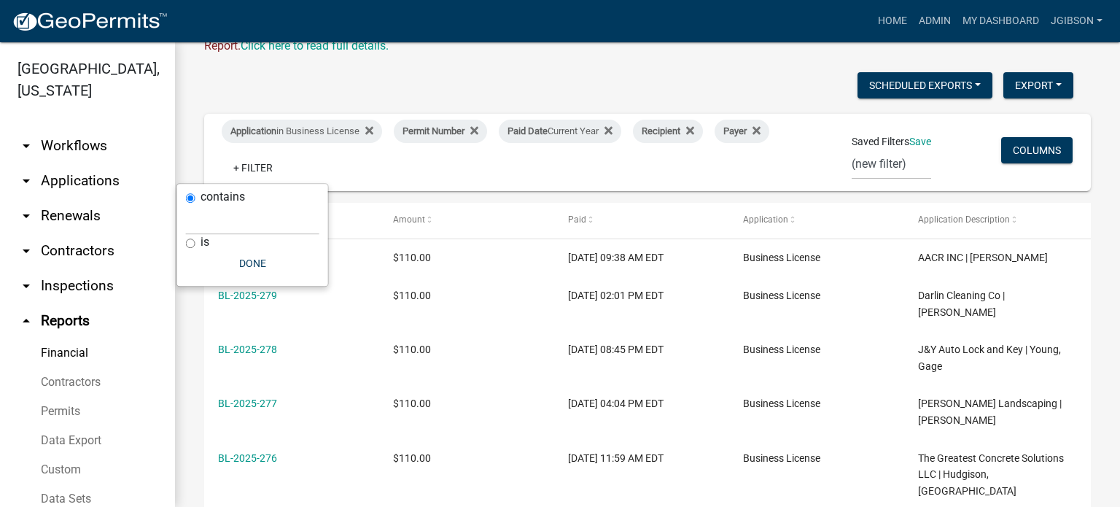
click at [184, 242] on div "contains is Done" at bounding box center [252, 235] width 151 height 102
click at [193, 243] on input "is" at bounding box center [190, 242] width 9 height 9
radio input "true"
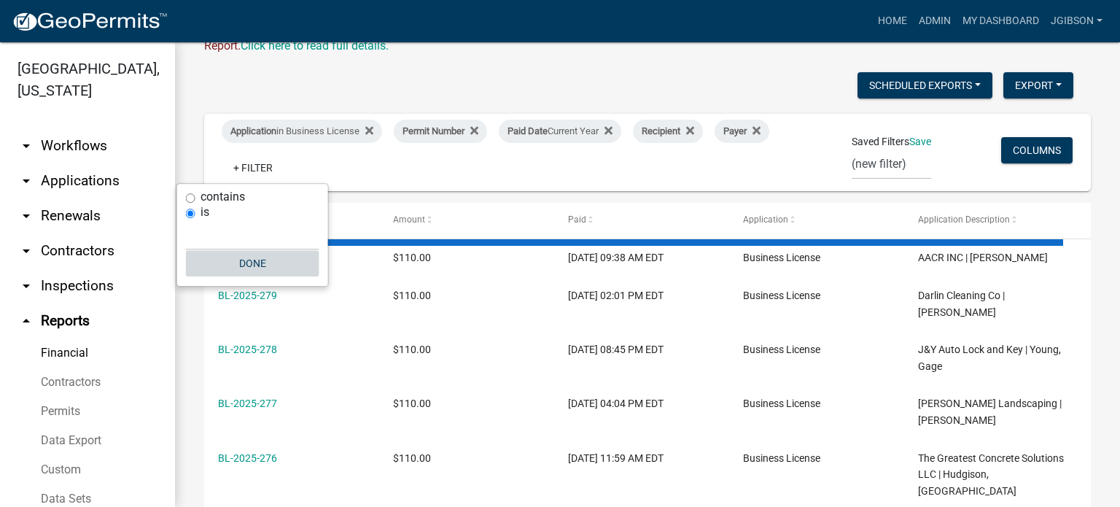
click at [259, 263] on button "Done" at bounding box center [252, 263] width 133 height 26
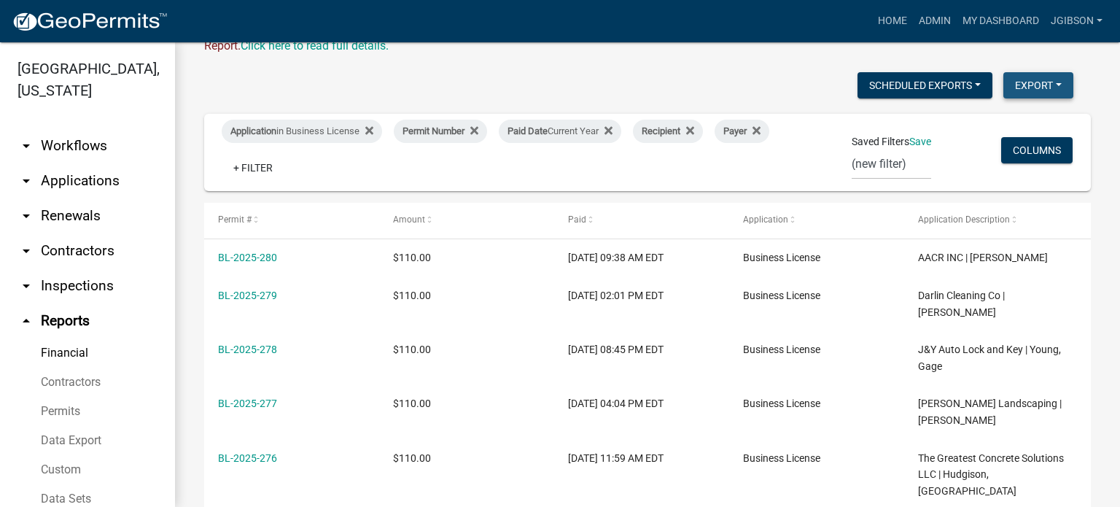
click at [1028, 81] on button "Export" at bounding box center [1038, 85] width 70 height 26
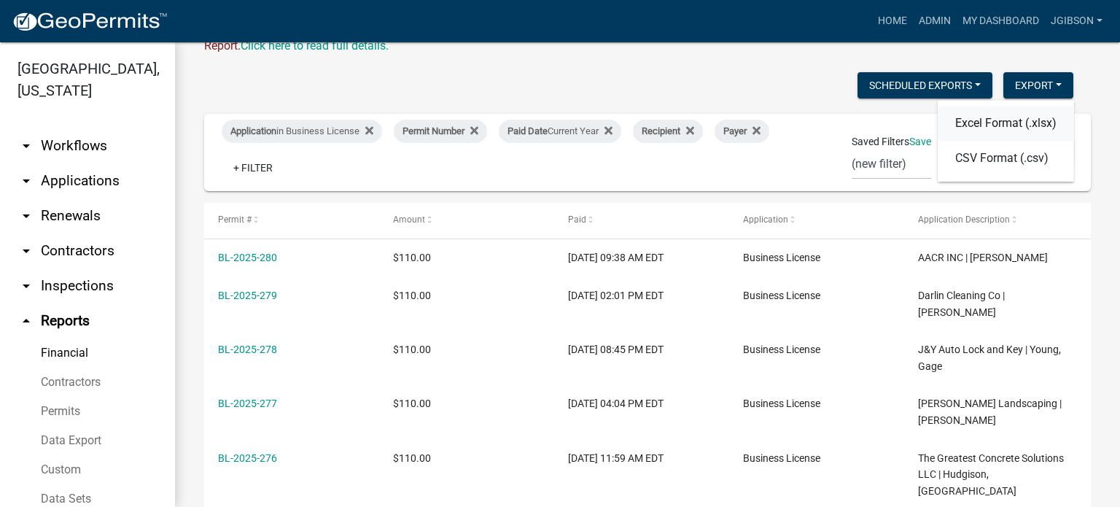
click at [1002, 124] on button "Excel Format (.xlsx)" at bounding box center [1006, 123] width 136 height 35
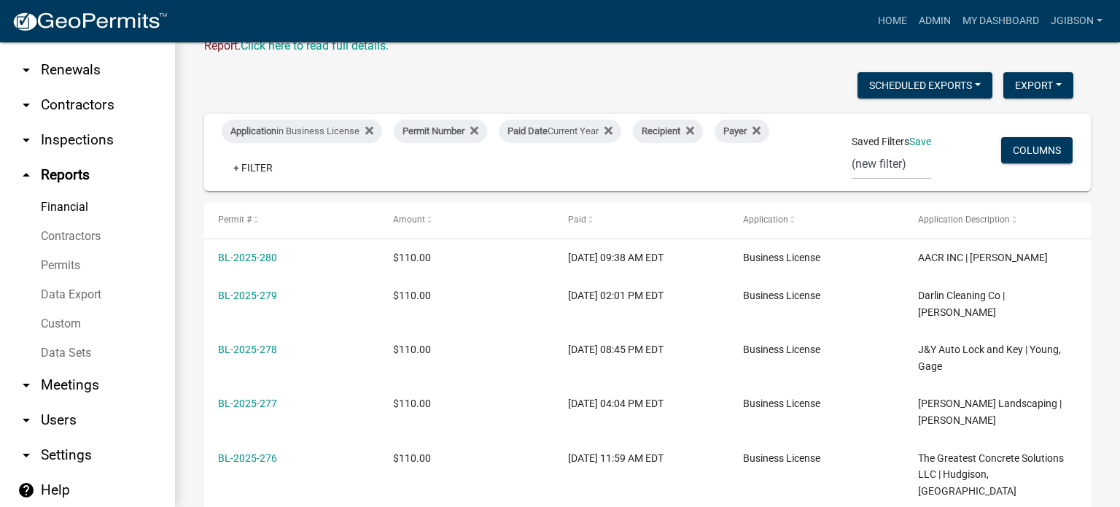
scroll to position [152, 0]
